Goal: Register for event/course

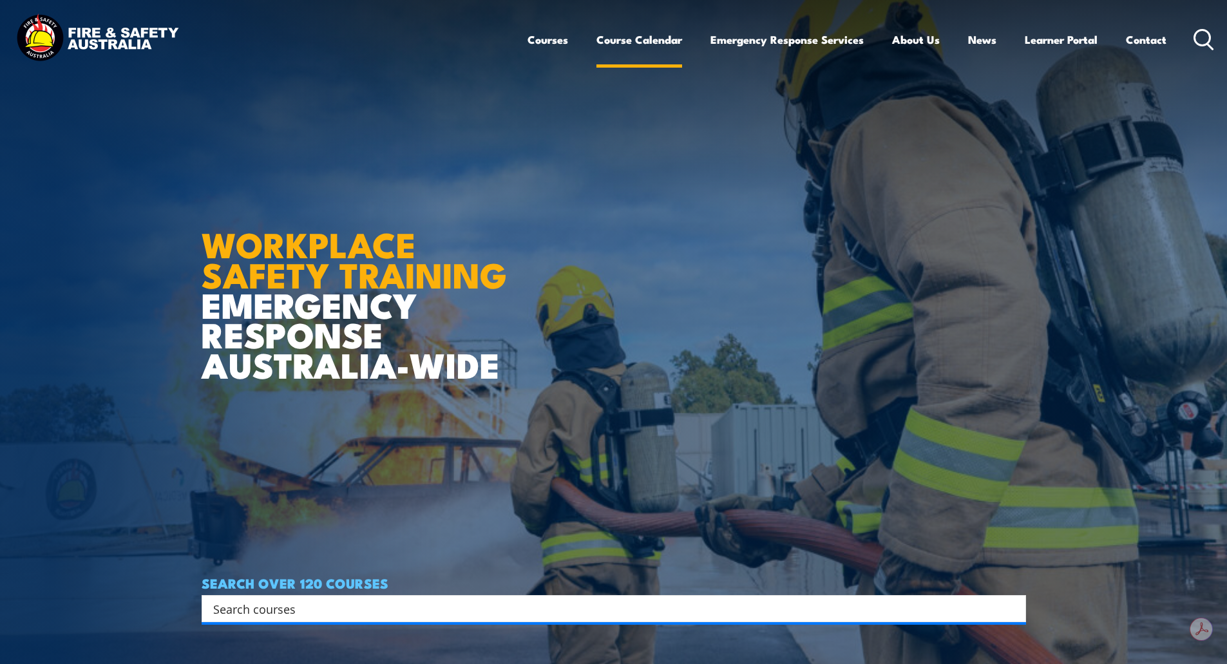
click at [630, 42] on link "Course Calendar" at bounding box center [639, 40] width 86 height 34
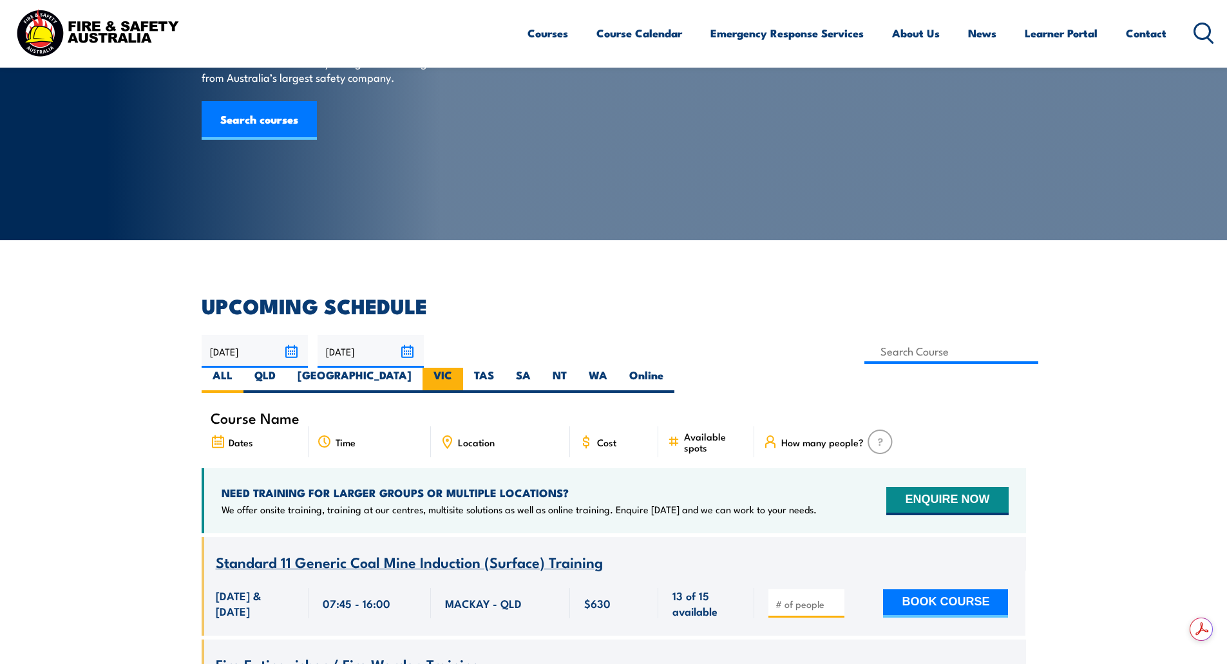
click at [463, 368] on label "VIC" at bounding box center [442, 380] width 41 height 25
click at [460, 368] on input "VIC" at bounding box center [456, 372] width 8 height 8
radio input "true"
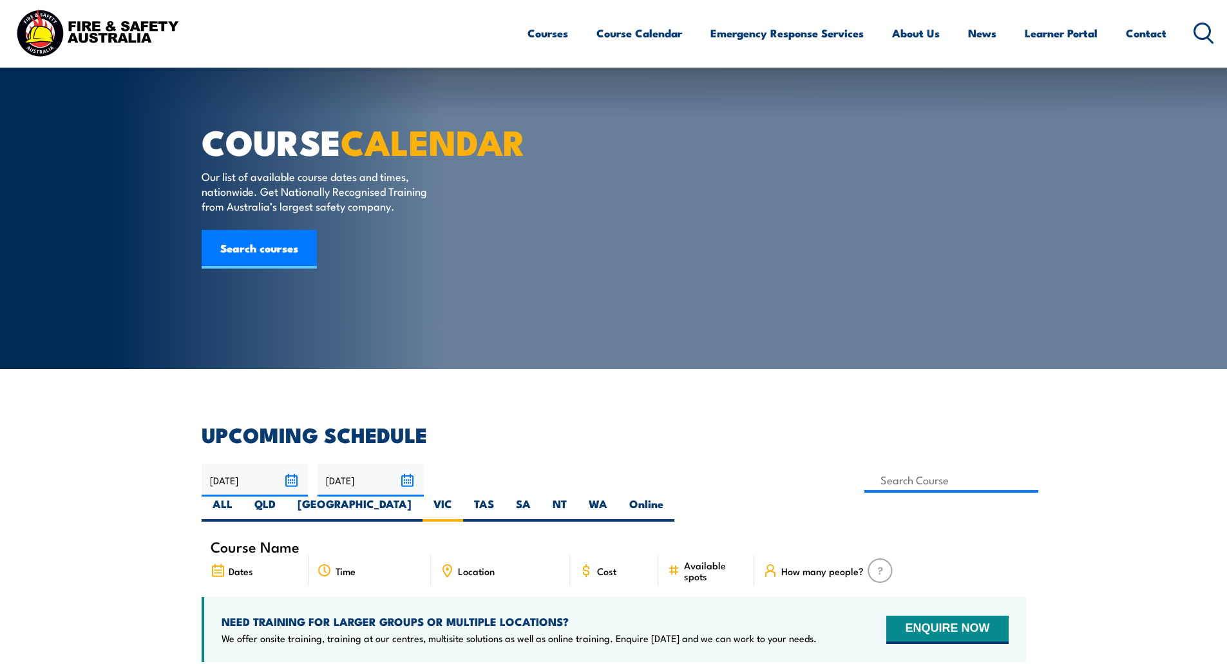
select select "10"
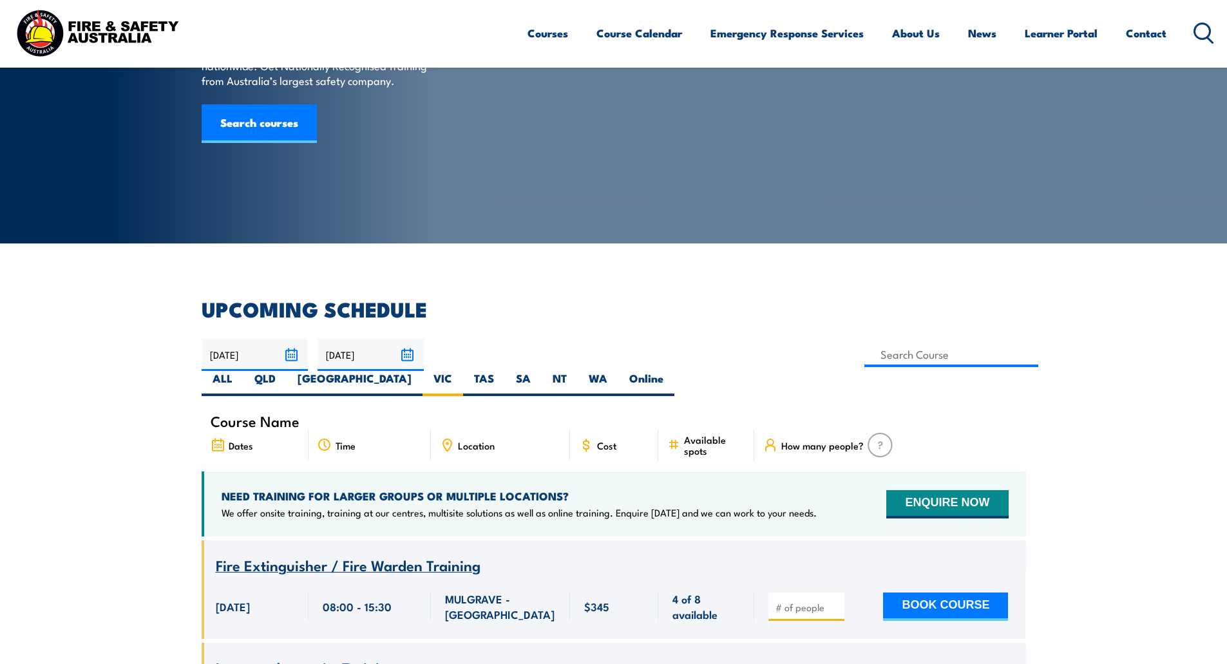
scroll to position [103, 0]
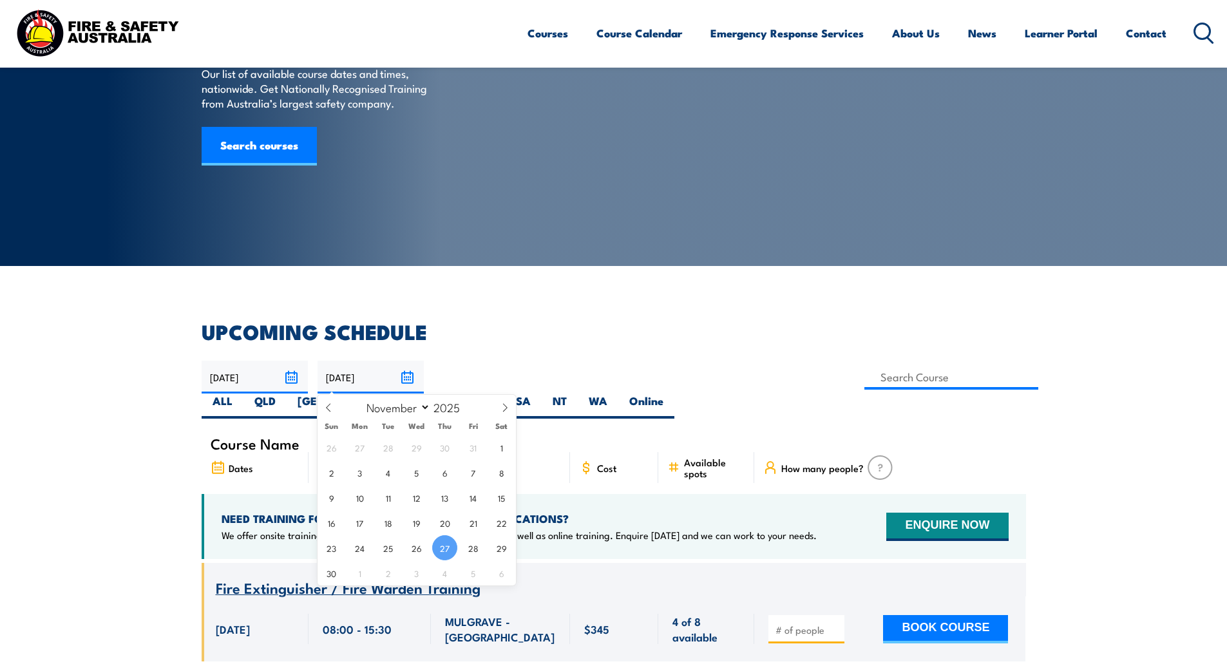
click at [402, 379] on input "27/11/2025" at bounding box center [370, 377] width 106 height 33
click at [470, 406] on span at bounding box center [468, 403] width 9 height 8
type input "2026"
click at [444, 523] on span "26" at bounding box center [444, 522] width 25 height 25
type input "26/11/2026"
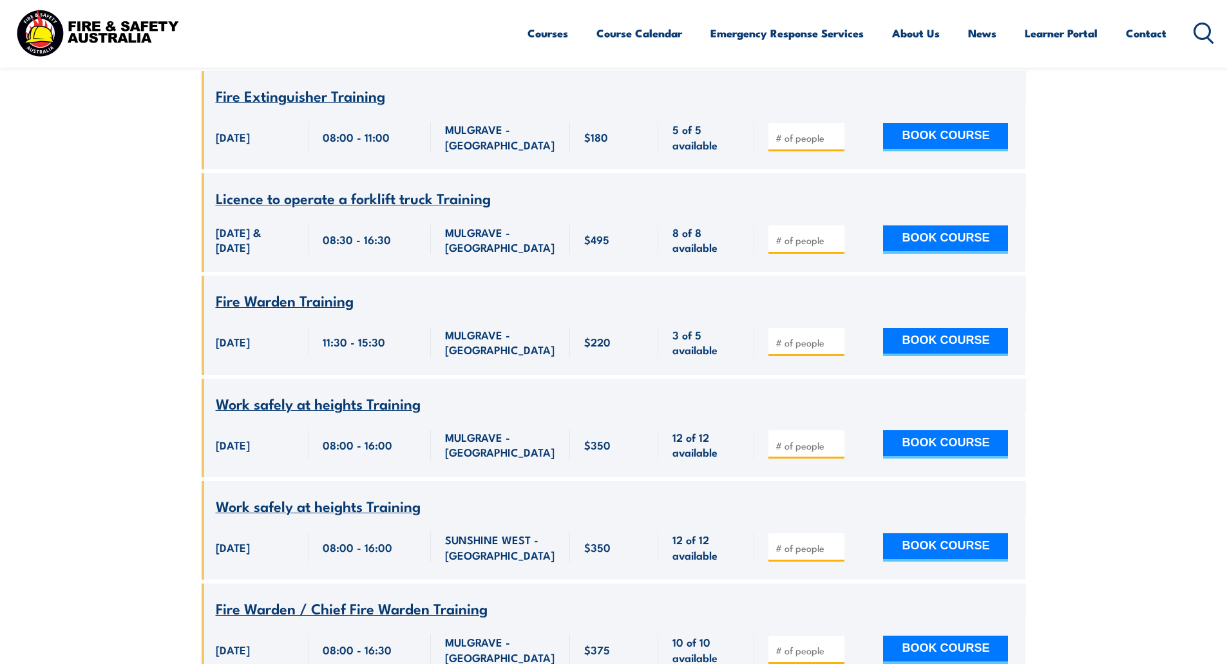
scroll to position [6800, 0]
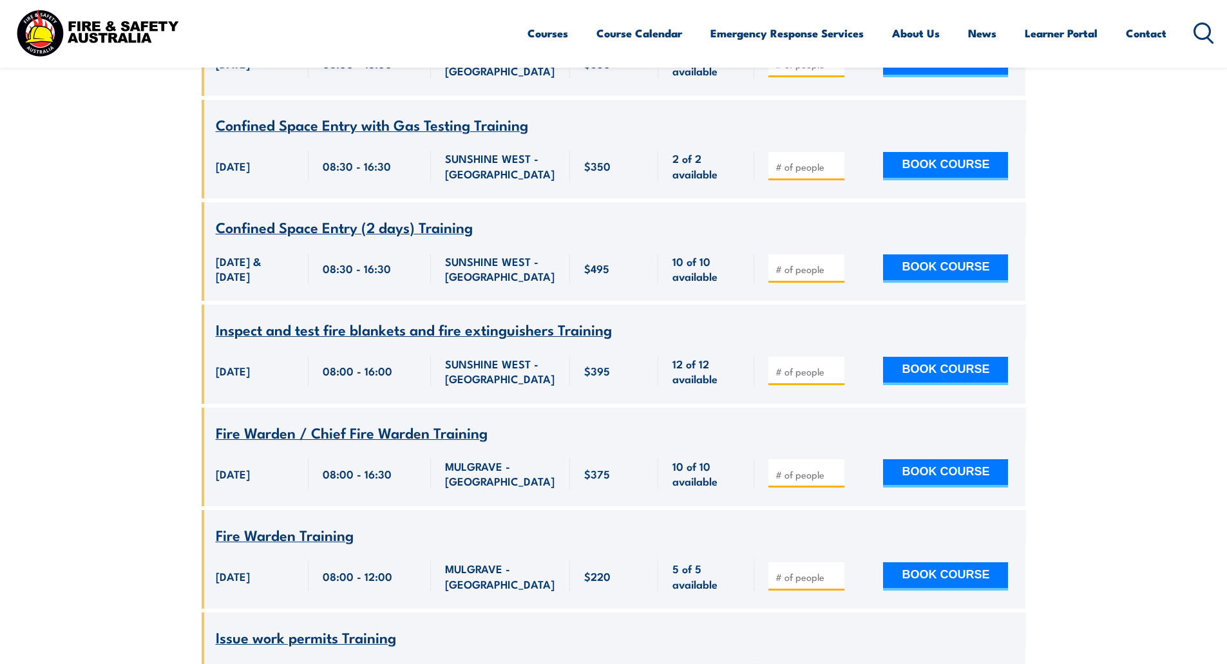
scroll to position [10793, 0]
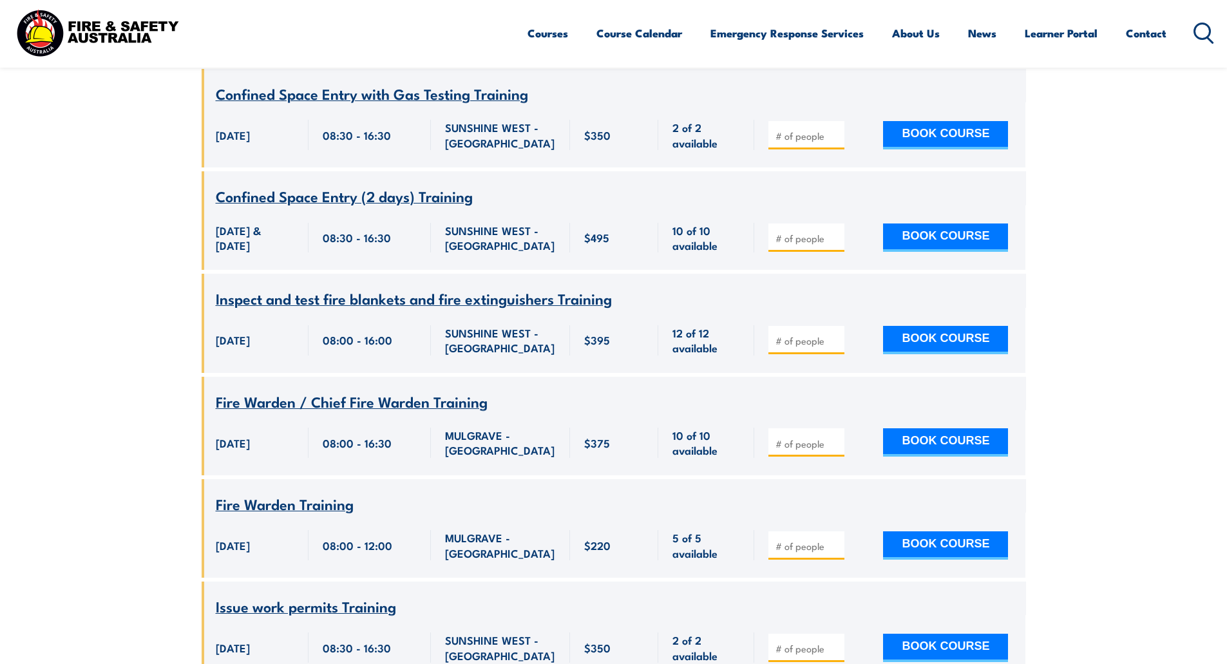
click at [475, 309] on span "Inspect and test fire blankets and fire extinguishers Training" at bounding box center [414, 298] width 396 height 22
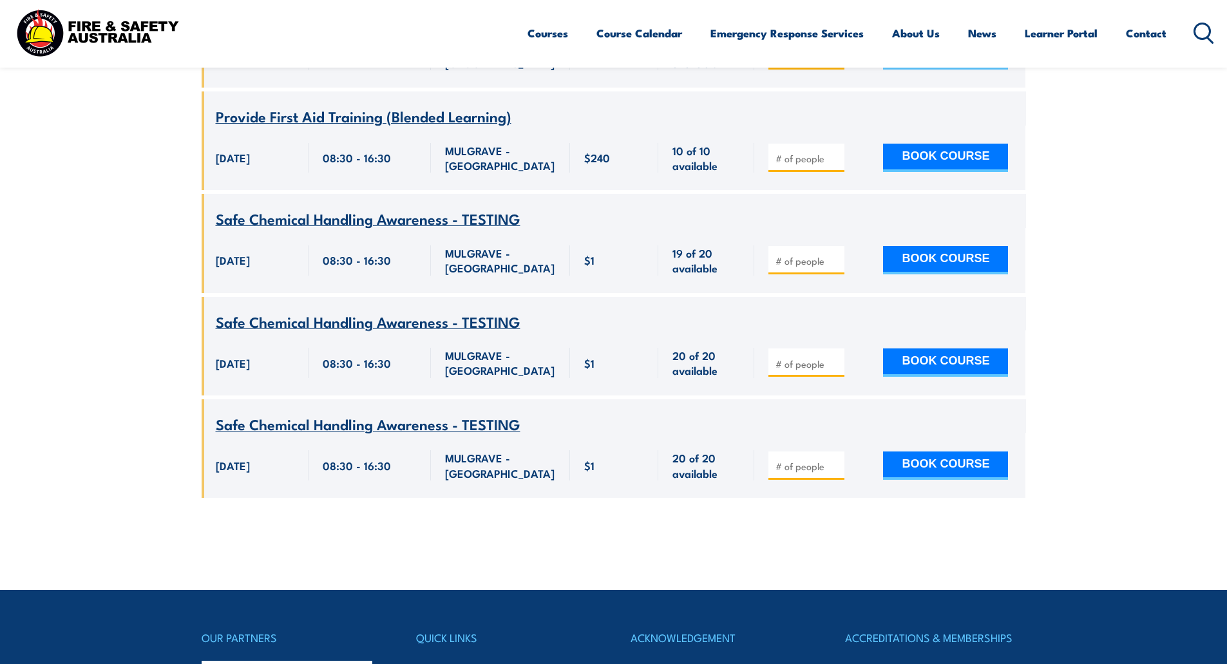
scroll to position [12339, 0]
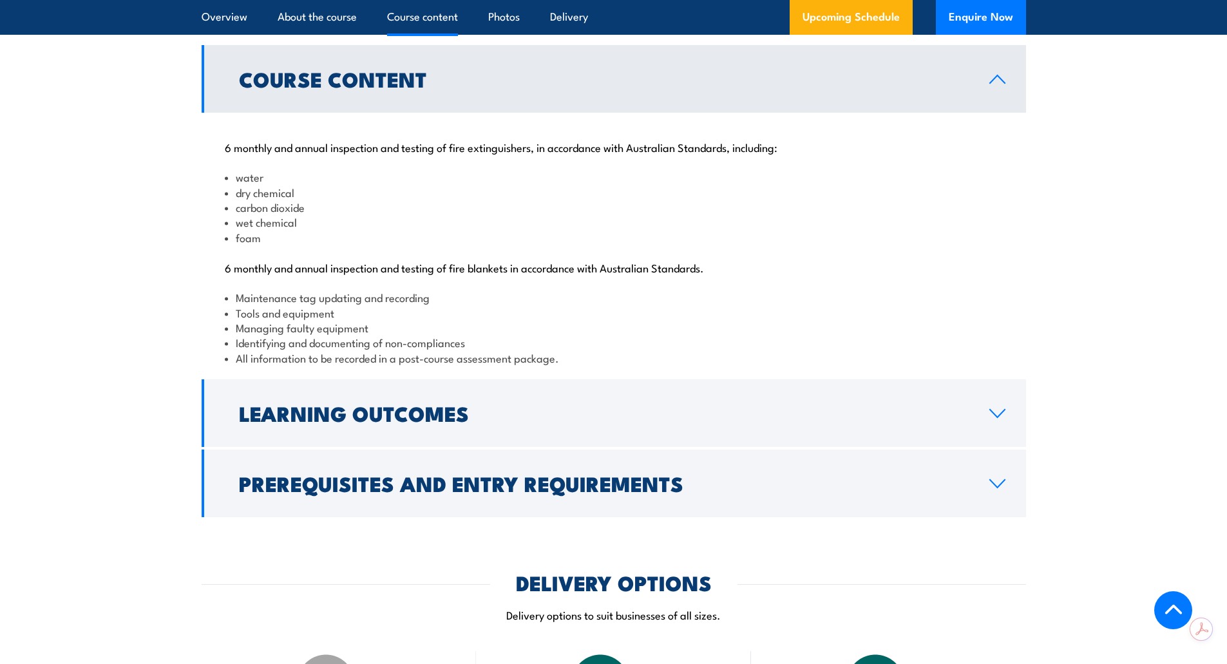
scroll to position [1352, 0]
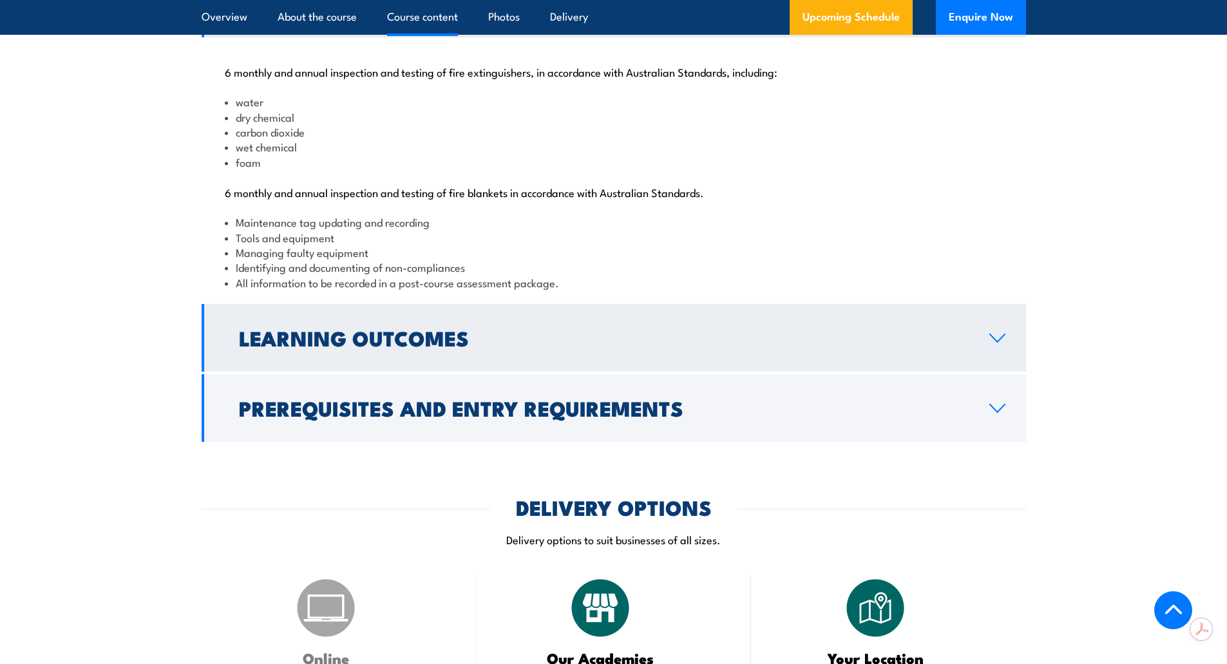
click at [876, 366] on link "Learning Outcomes" at bounding box center [614, 338] width 824 height 68
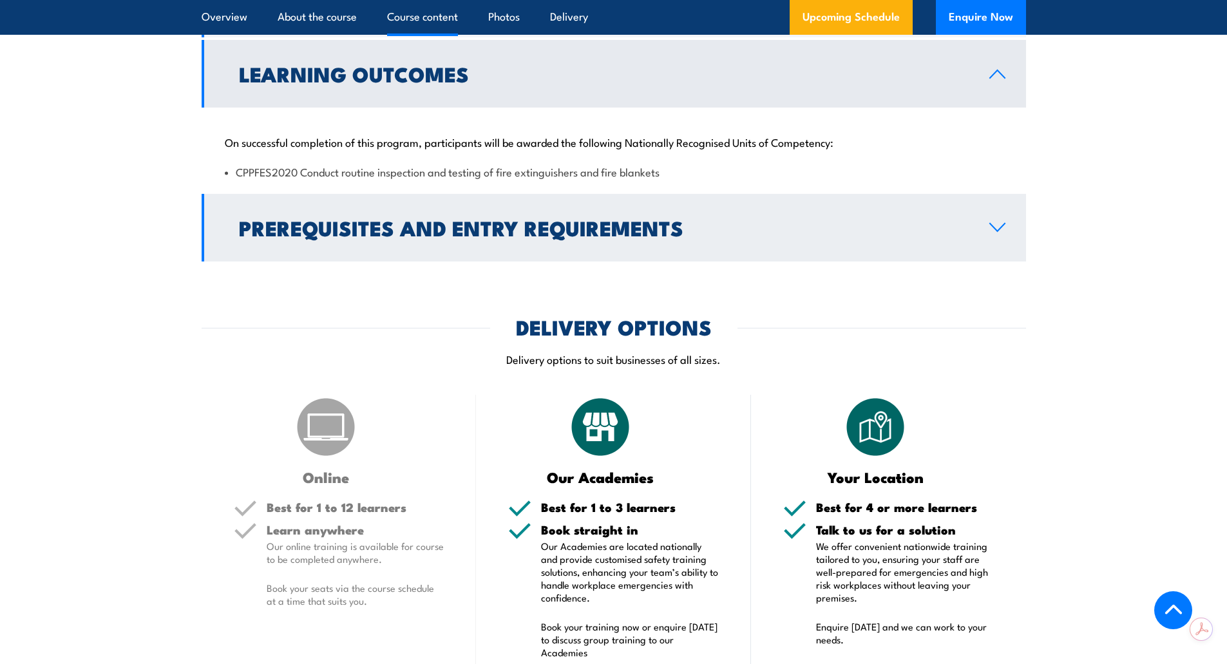
click at [430, 236] on h2 "Prerequisites and Entry Requirements" at bounding box center [604, 227] width 730 height 18
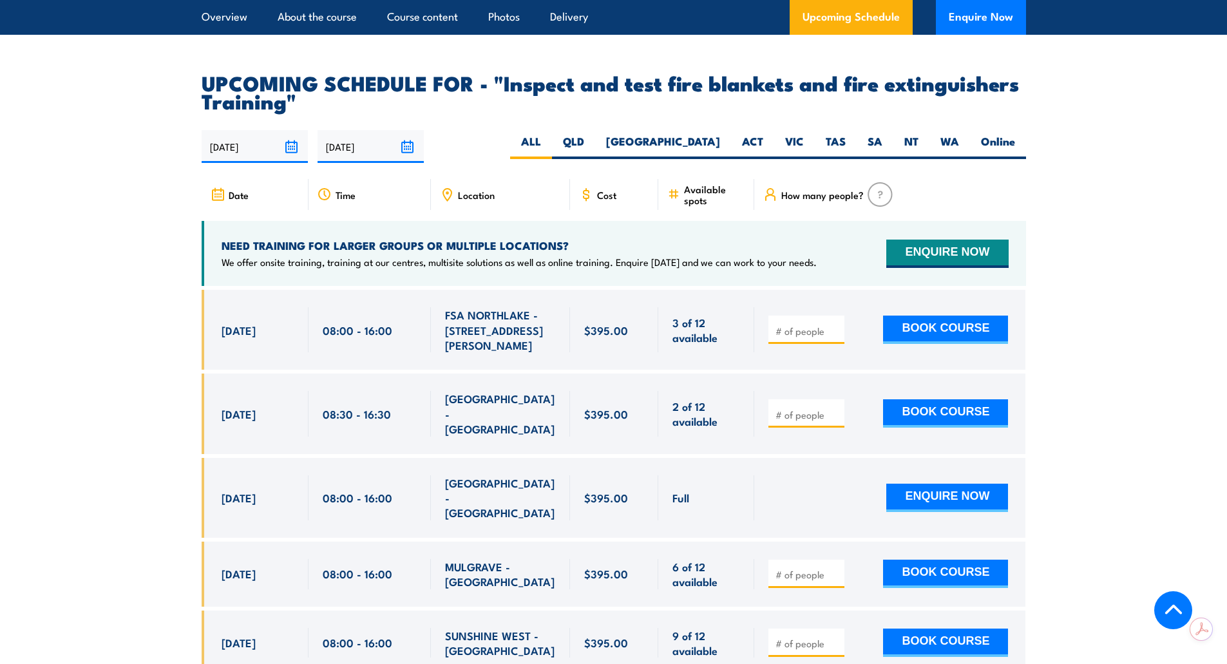
scroll to position [2254, 0]
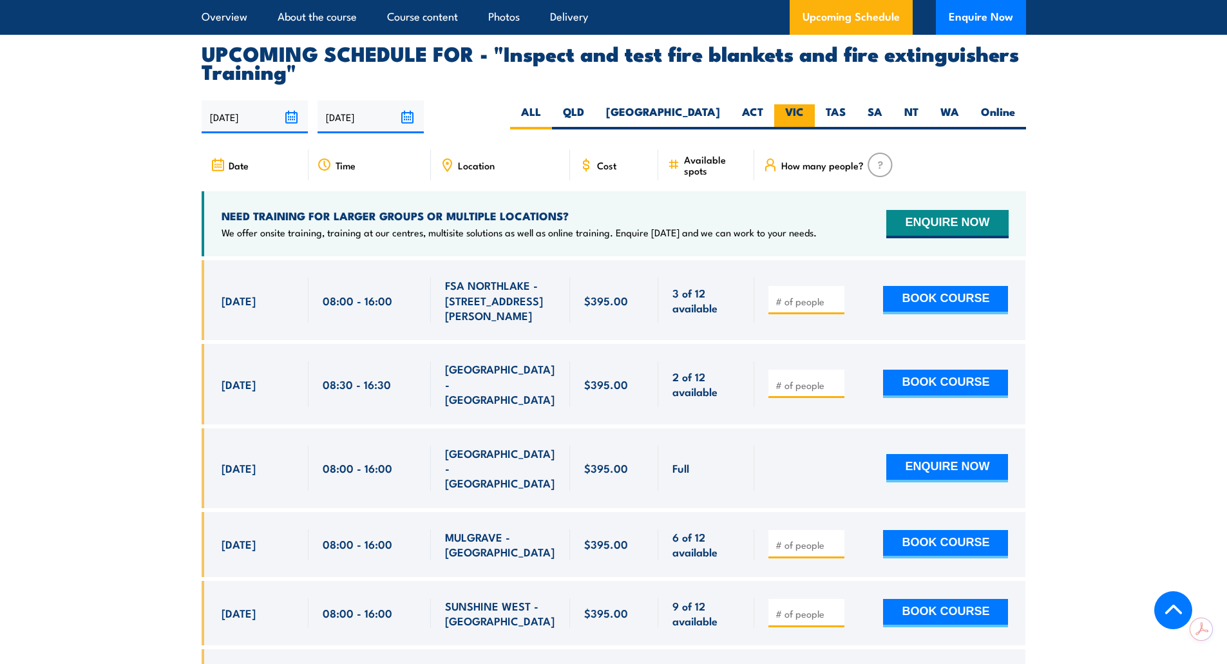
click at [781, 129] on label "VIC" at bounding box center [794, 116] width 41 height 25
click at [804, 113] on input "VIC" at bounding box center [808, 108] width 8 height 8
radio input "true"
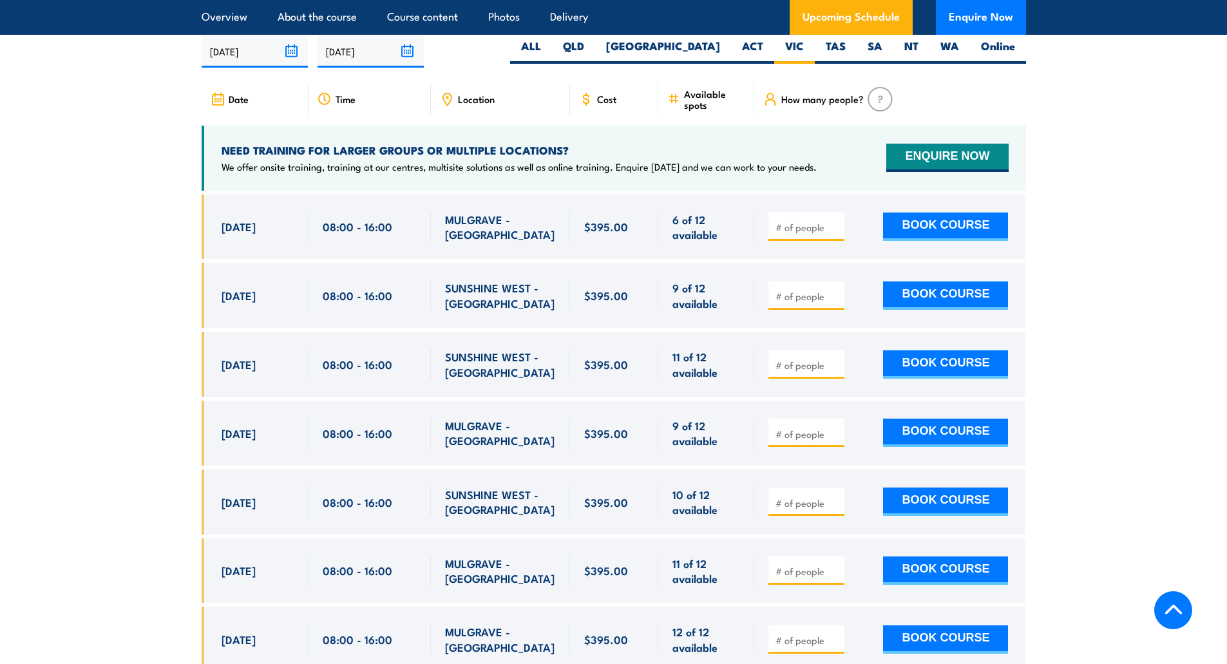
scroll to position [2392, 0]
